Goal: Information Seeking & Learning: Learn about a topic

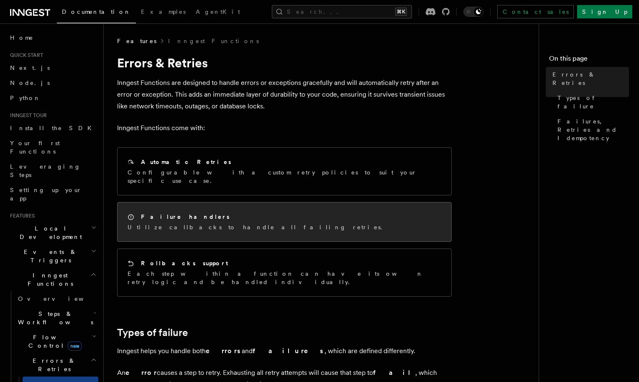
click at [239, 203] on div "Failure handlers Utilize callbacks to handle all failing retries." at bounding box center [284, 221] width 334 height 39
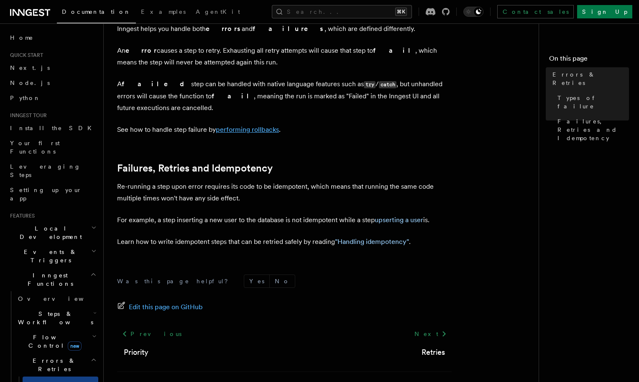
scroll to position [337, 0]
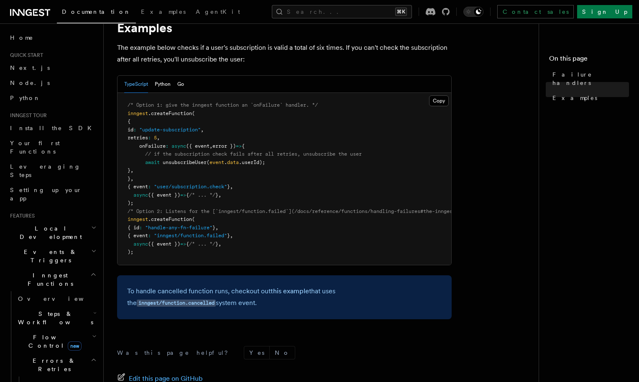
scroll to position [135, 0]
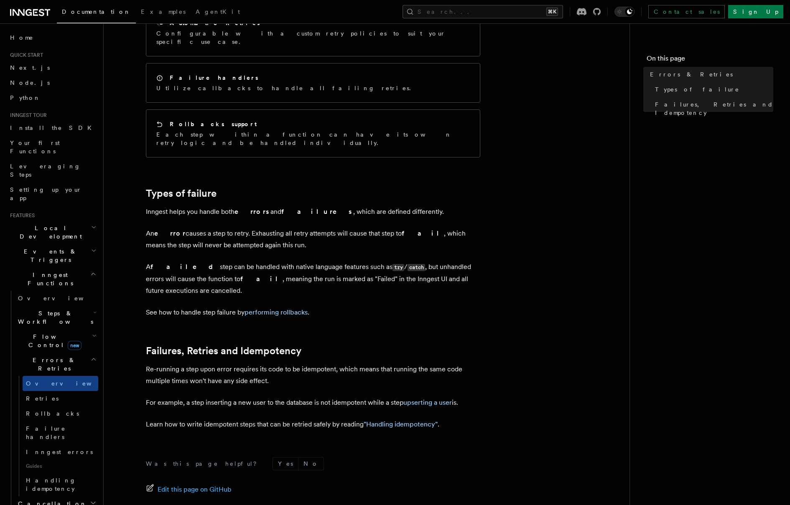
scroll to position [213, 0]
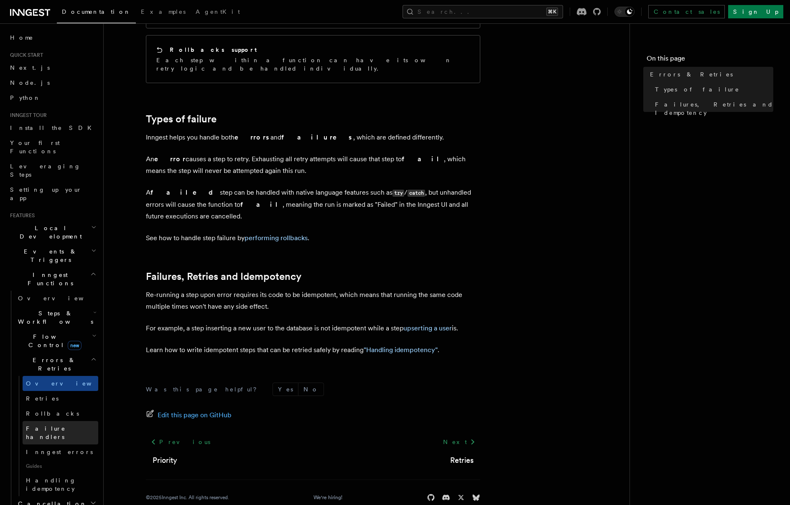
click at [57, 426] on span "Failure handlers" at bounding box center [46, 433] width 40 height 15
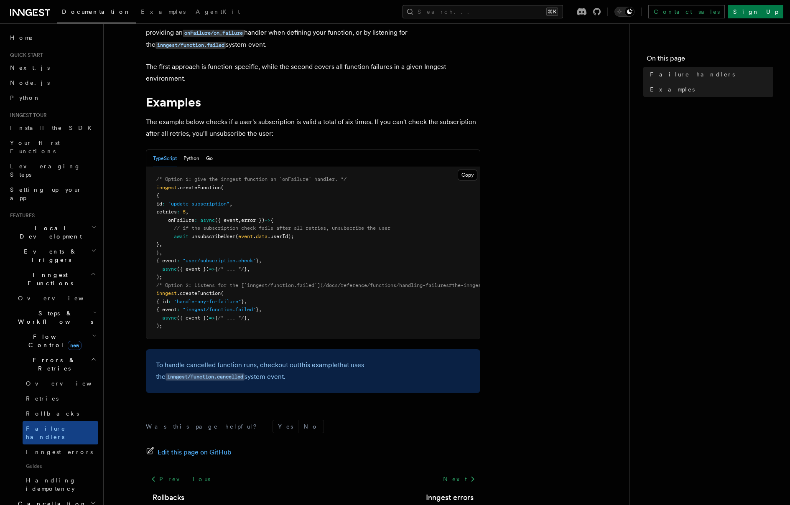
scroll to position [116, 0]
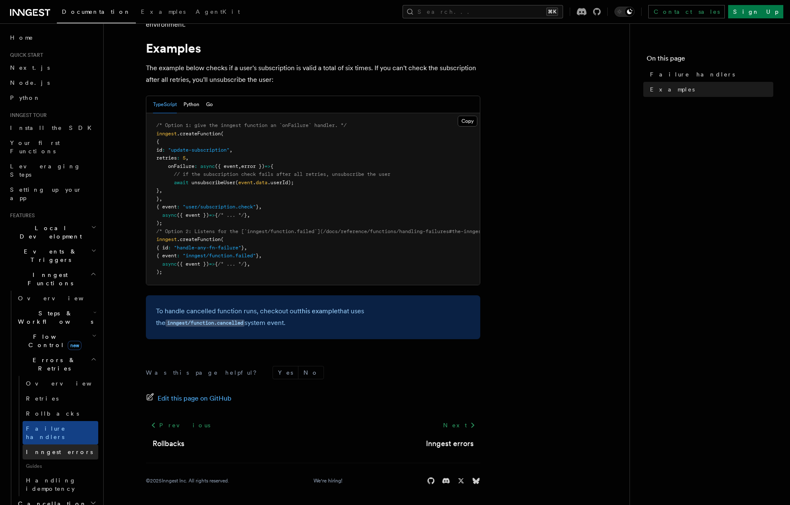
click at [48, 448] on span "Inngest errors" at bounding box center [59, 452] width 67 height 8
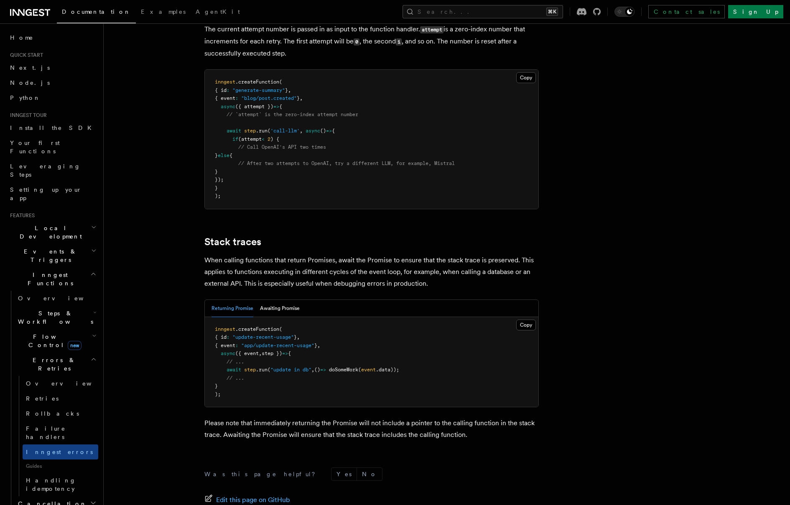
scroll to position [1763, 0]
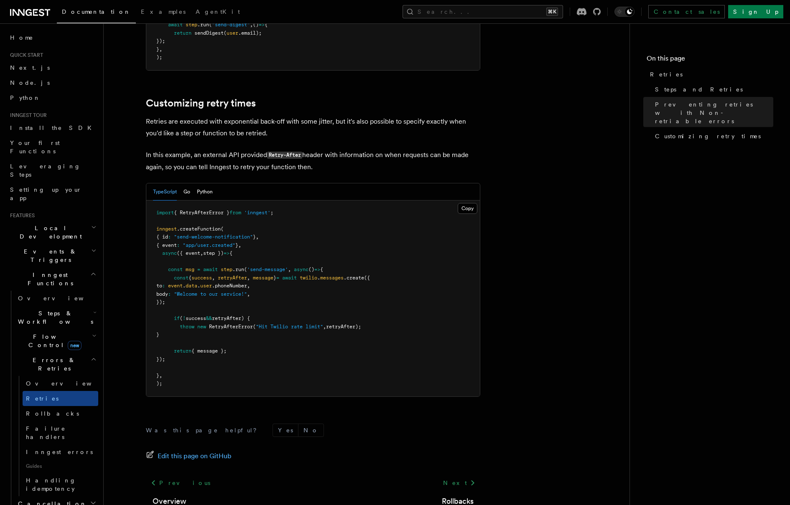
scroll to position [1082, 0]
